Goal: Navigation & Orientation: Find specific page/section

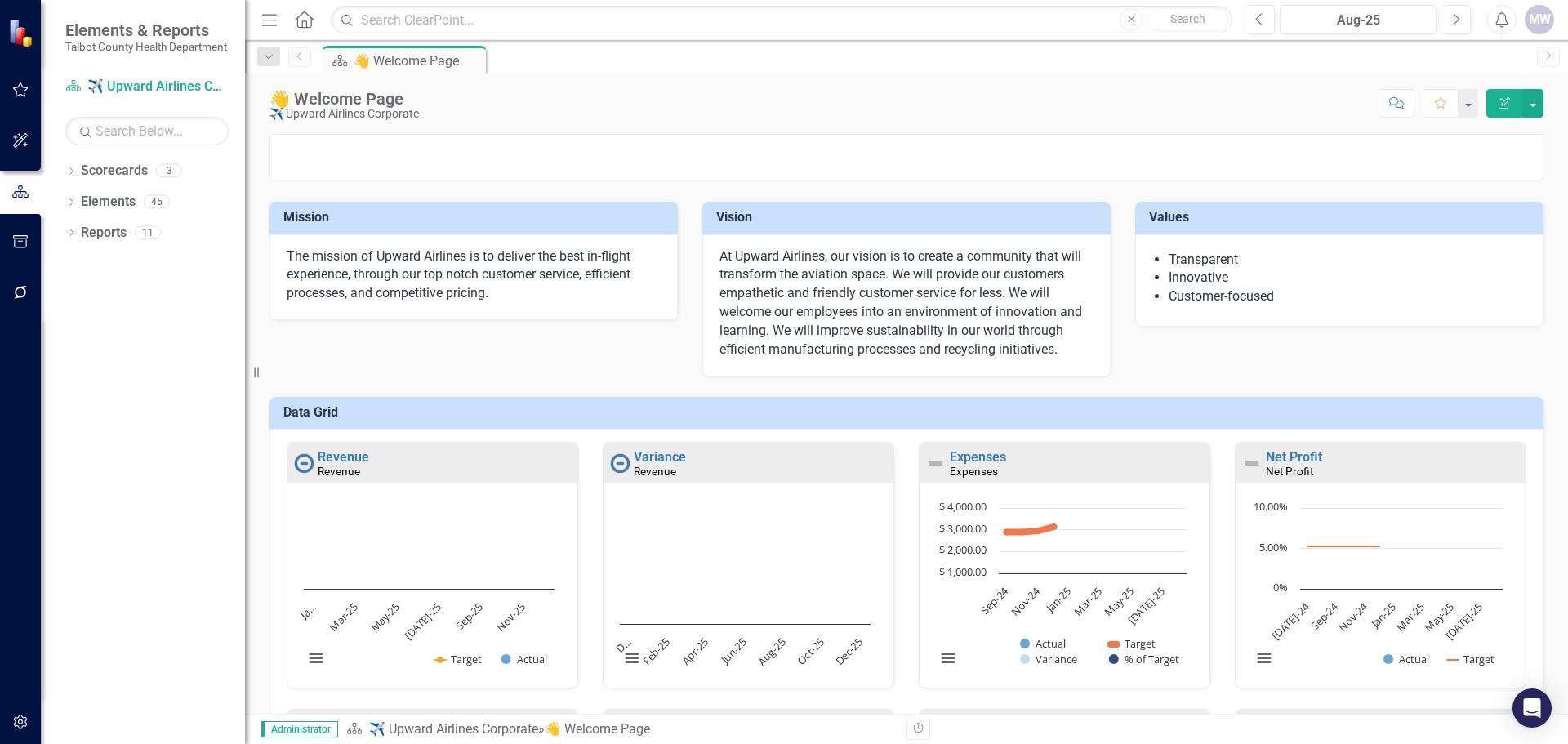
click at [310, 22] on icon "Home" at bounding box center [304, 19] width 22 height 17
click at [299, 20] on icon "Home" at bounding box center [304, 19] width 22 height 17
click at [103, 181] on link "Scorecards" at bounding box center [113, 171] width 67 height 19
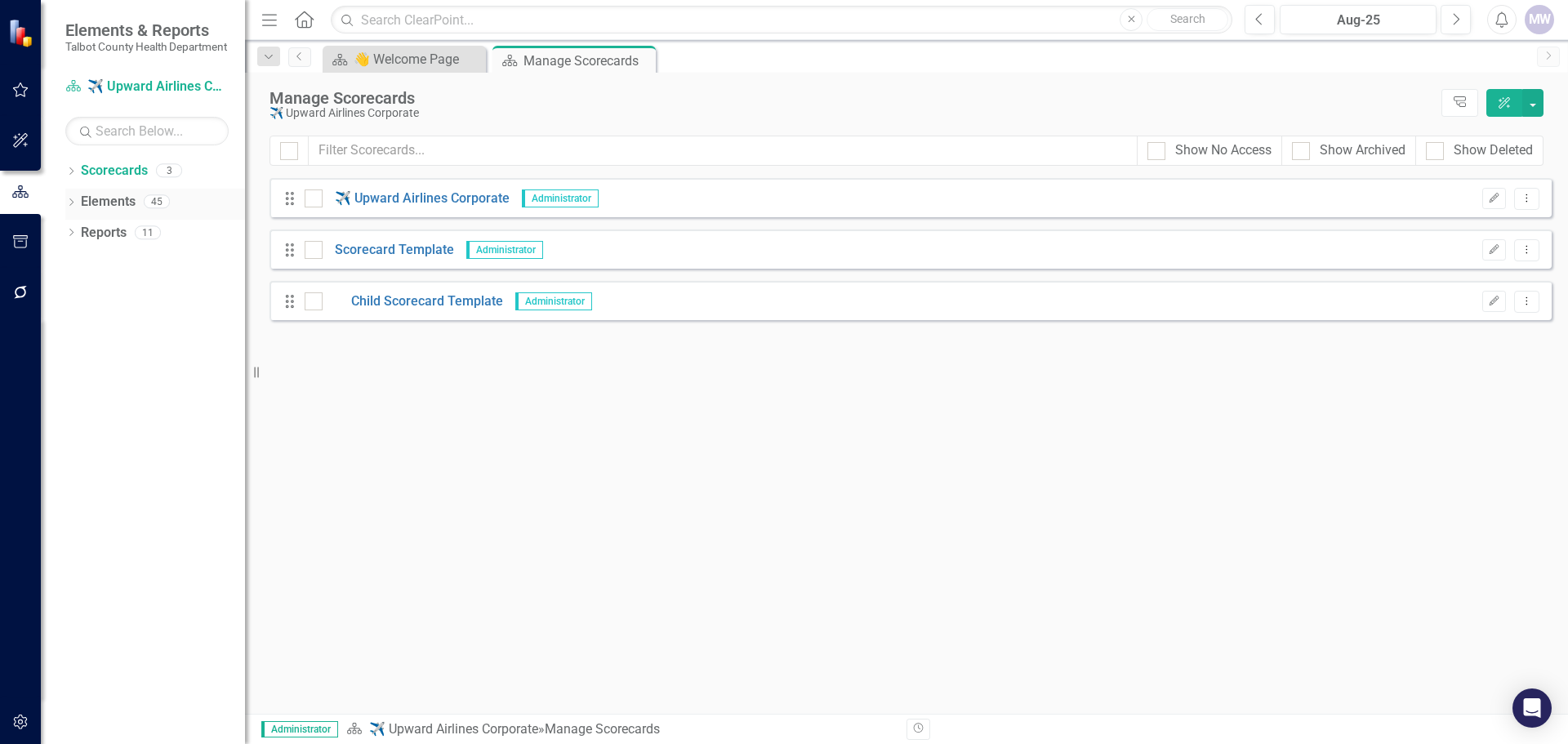
click at [99, 209] on link "Elements" at bounding box center [107, 202] width 55 height 19
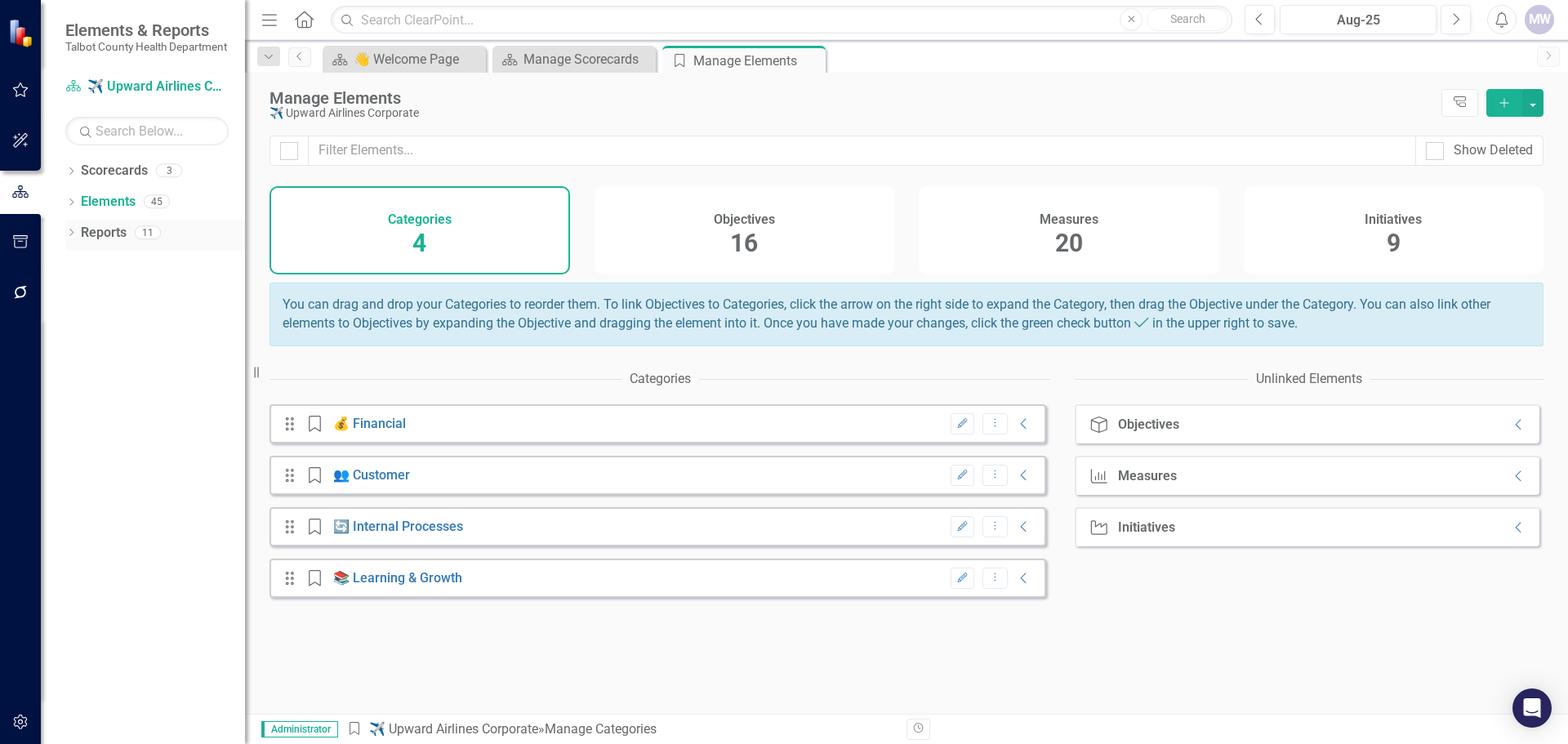
click at [112, 242] on link "Reports" at bounding box center [103, 234] width 46 height 19
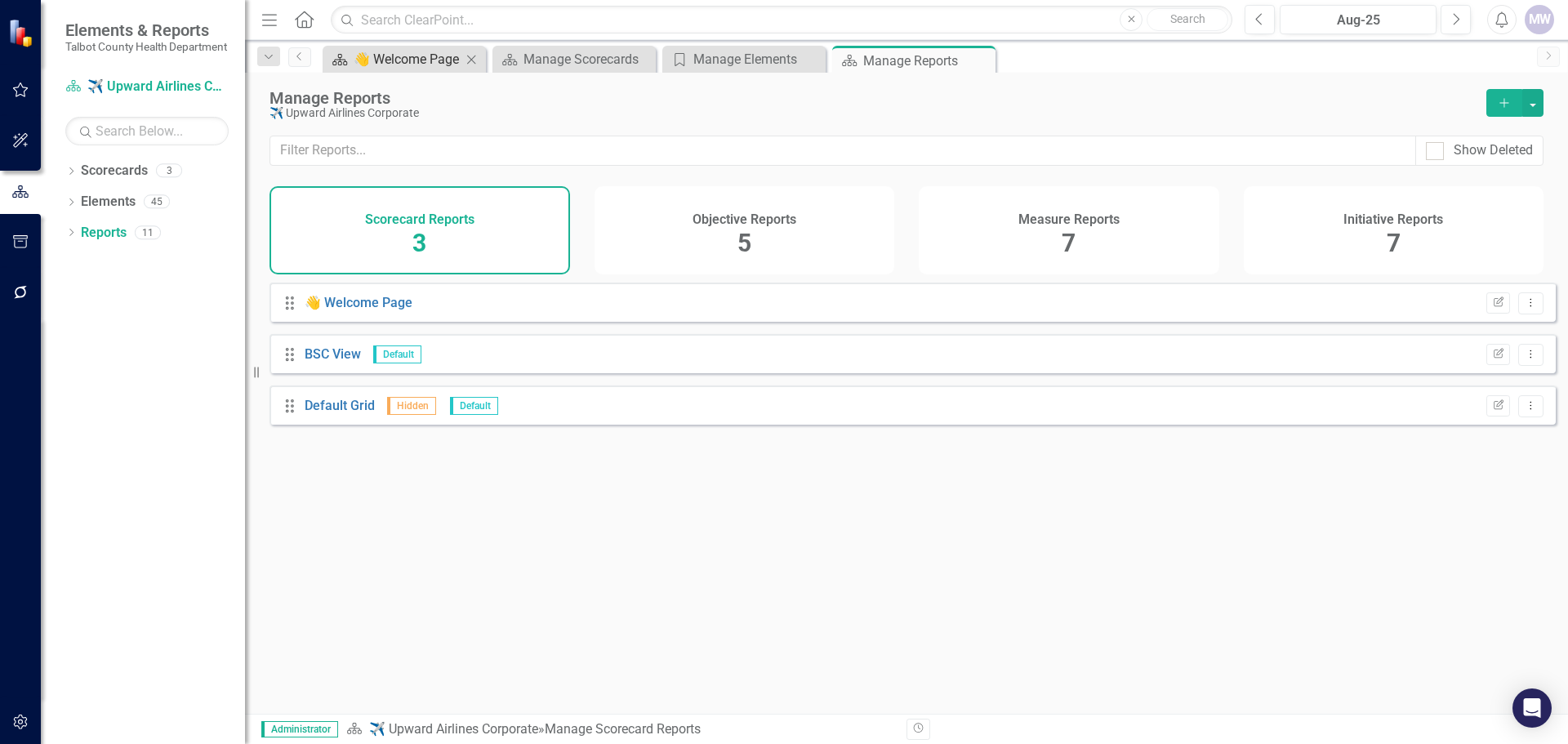
click at [389, 63] on div "👋 Welcome Page" at bounding box center [408, 60] width 108 height 21
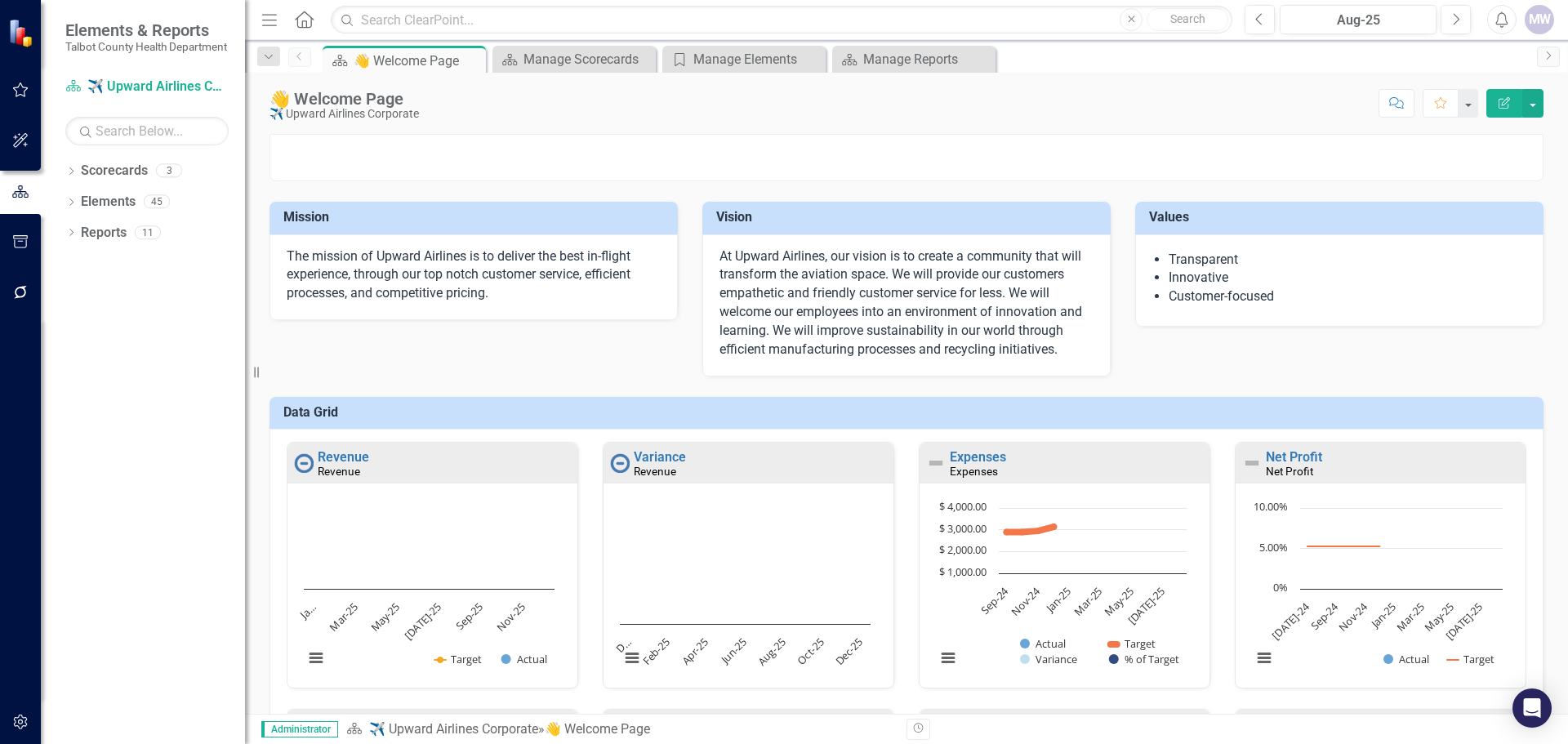
click at [1546, 27] on div "MW" at bounding box center [1539, 20] width 29 height 29
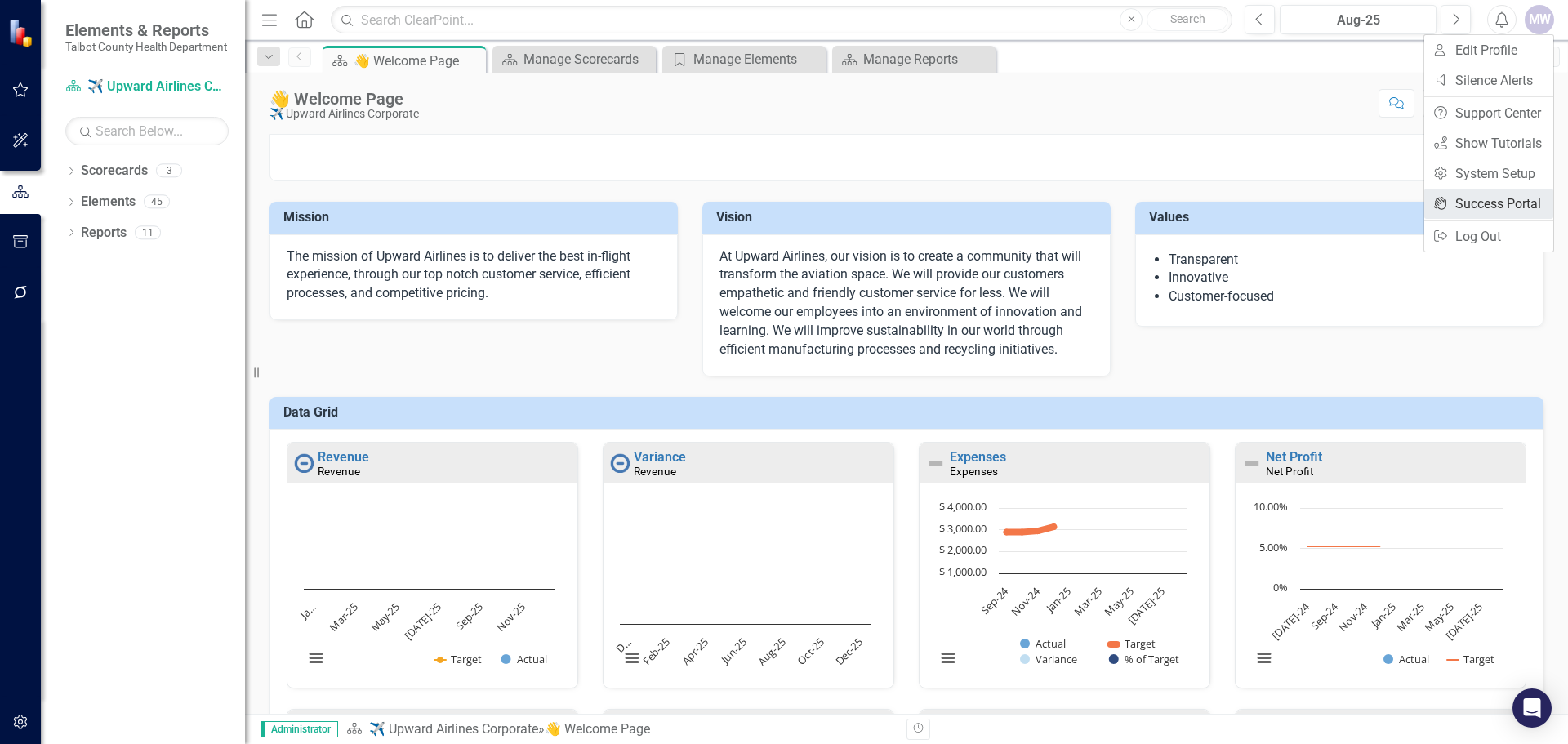
click at [1482, 202] on link "icon.portal Success Portal" at bounding box center [1488, 203] width 129 height 30
